Goal: Task Accomplishment & Management: Manage account settings

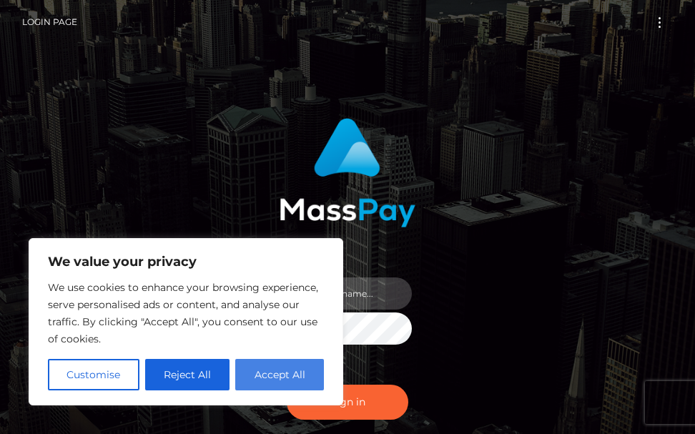
type input "[PERSON_NAME].cope2"
click at [303, 375] on button "Accept All" at bounding box center [279, 374] width 89 height 31
checkbox input "true"
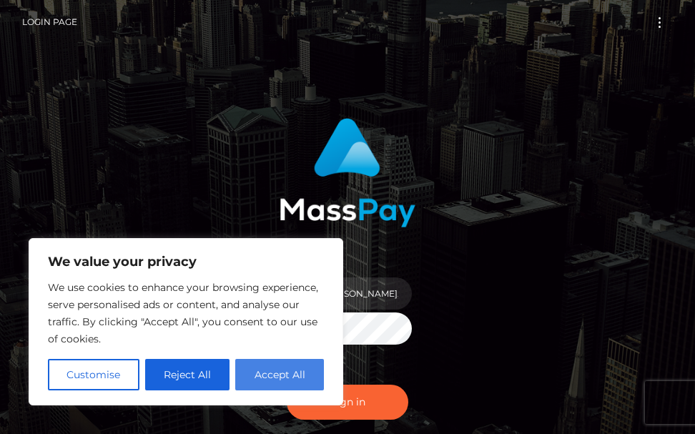
checkbox input "true"
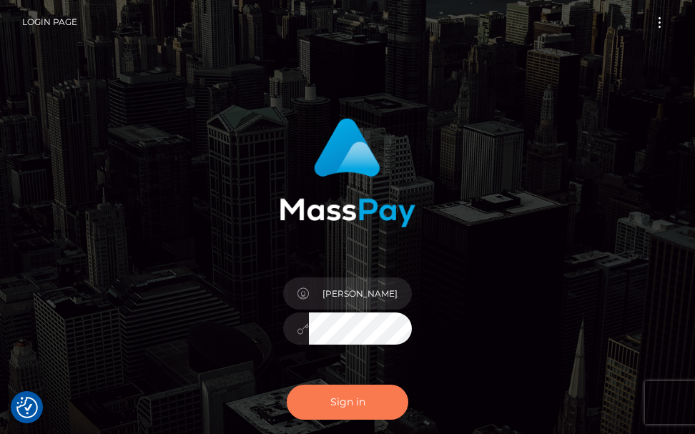
click at [351, 400] on button "Sign in" at bounding box center [348, 402] width 122 height 35
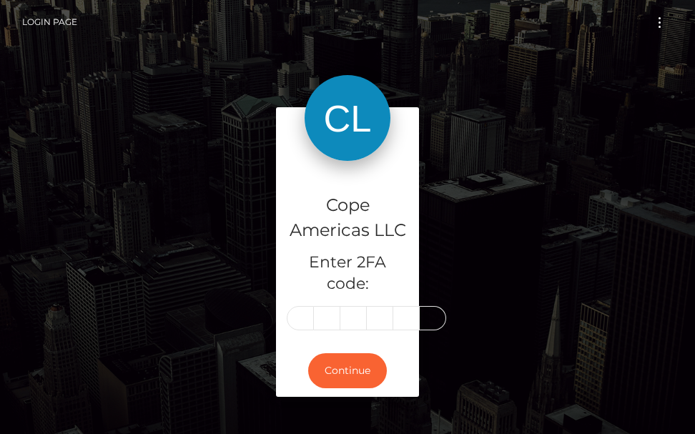
type input "2"
type input "6"
type input "8"
type input "1"
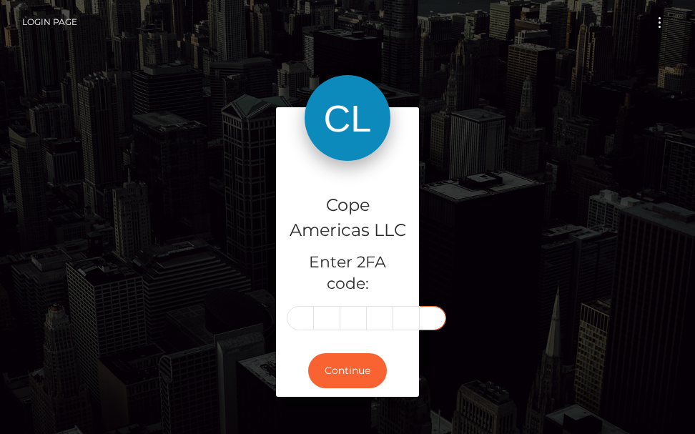
type input "3"
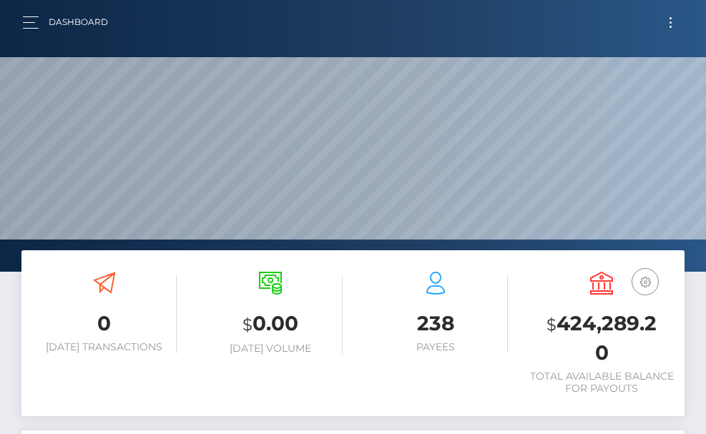
scroll to position [254, 320]
click at [667, 27] on button "Toggle navigation" at bounding box center [670, 22] width 26 height 19
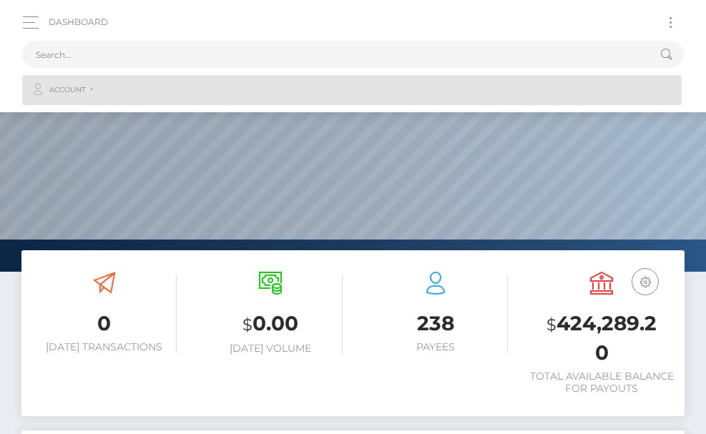
click at [84, 96] on span "Account" at bounding box center [67, 90] width 36 height 13
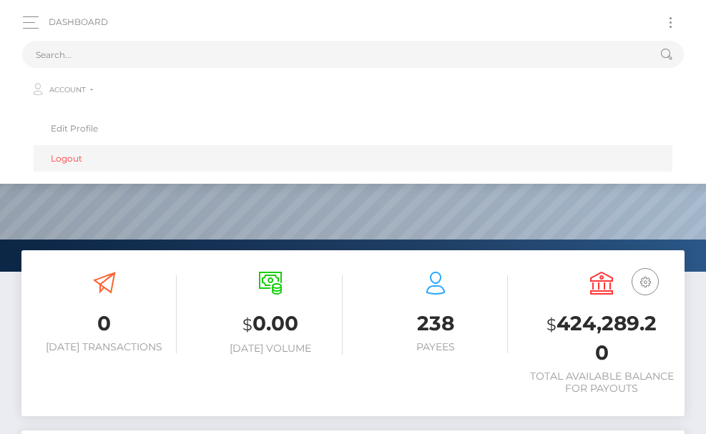
click at [67, 157] on link "Logout" at bounding box center [353, 158] width 639 height 26
